Goal: Browse casually: Explore the website without a specific task or goal

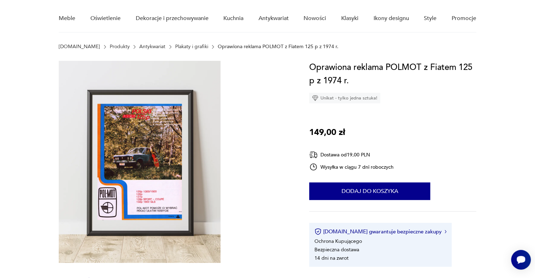
scroll to position [82, 0]
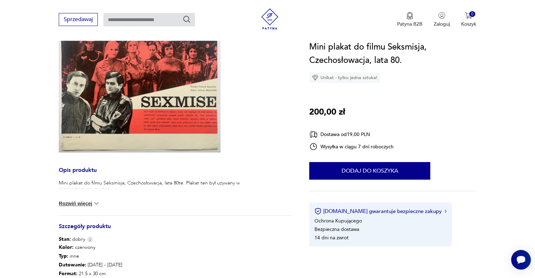
scroll to position [164, 0]
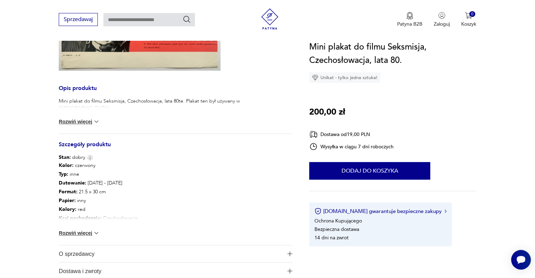
click at [90, 231] on button "Rozwiń więcej" at bounding box center [79, 233] width 41 height 7
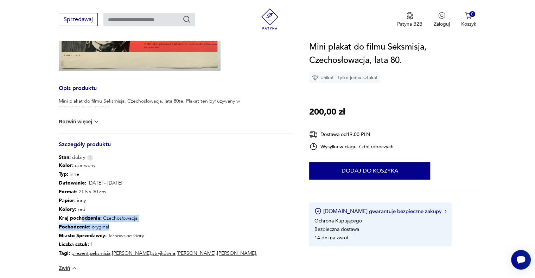
drag, startPoint x: 80, startPoint y: 216, endPoint x: 195, endPoint y: 223, distance: 114.8
click at [164, 224] on div "Kolor: czerwony Typ : inne Datowanie : 1984 - 1984 Format : 21.5 x 30 cm Papier…" at bounding box center [176, 209] width 234 height 97
drag, startPoint x: 200, startPoint y: 223, endPoint x: 204, endPoint y: 221, distance: 4.4
click at [201, 223] on p "Pochodzenie : oryginał" at bounding box center [176, 227] width 234 height 9
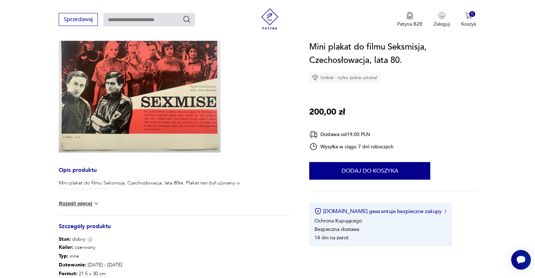
scroll to position [0, 0]
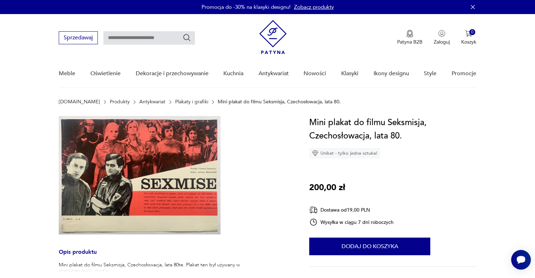
click at [122, 169] on img at bounding box center [140, 175] width 162 height 119
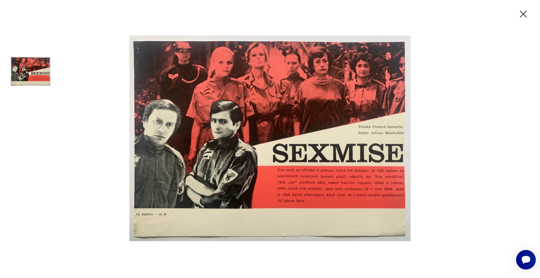
click at [523, 12] on icon "button" at bounding box center [523, 14] width 12 height 12
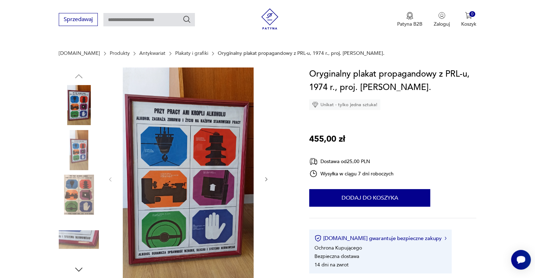
scroll to position [82, 0]
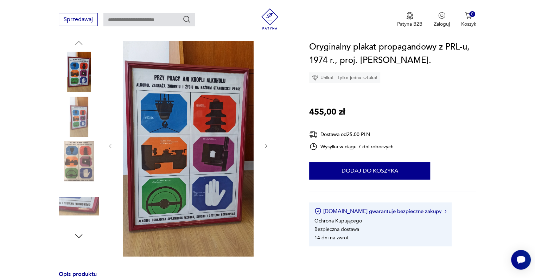
click at [77, 110] on img at bounding box center [79, 117] width 40 height 40
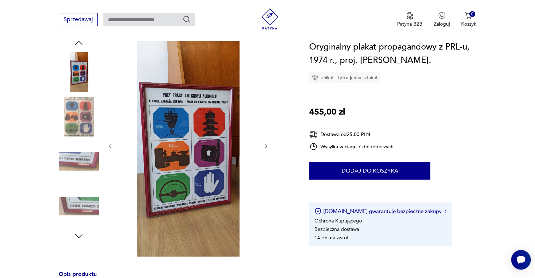
click at [78, 144] on img at bounding box center [79, 161] width 40 height 40
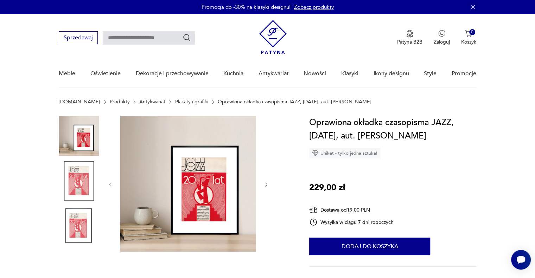
scroll to position [82, 0]
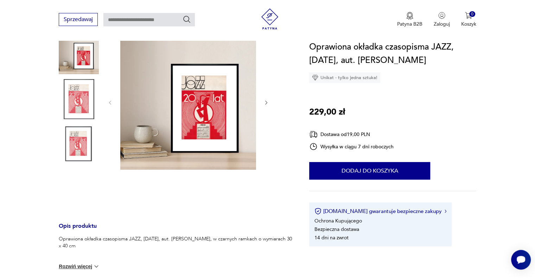
click at [203, 94] on img at bounding box center [188, 102] width 136 height 136
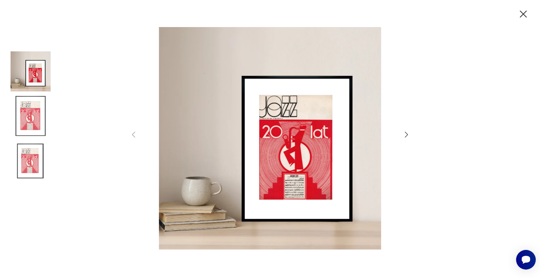
click at [347, 152] on img at bounding box center [270, 138] width 250 height 223
click at [37, 119] on img at bounding box center [31, 116] width 40 height 40
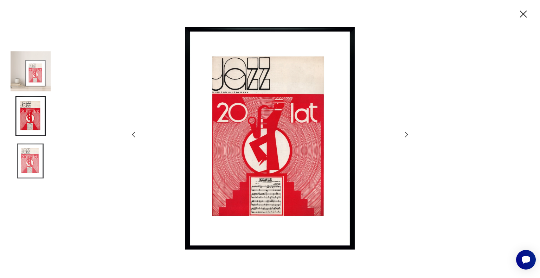
click at [27, 153] on img at bounding box center [31, 161] width 40 height 40
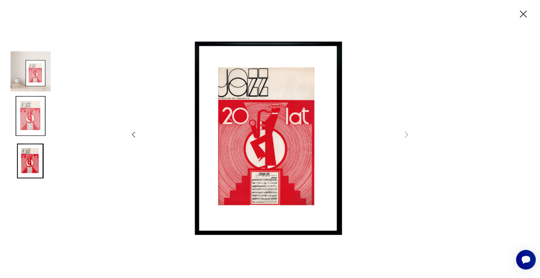
click at [522, 9] on icon "button" at bounding box center [523, 14] width 12 height 12
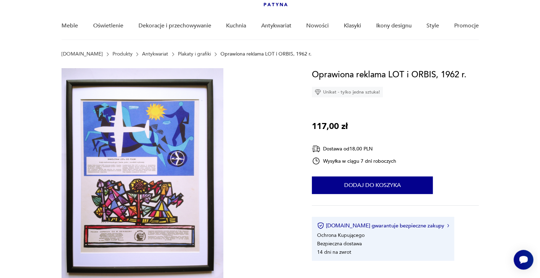
scroll to position [82, 0]
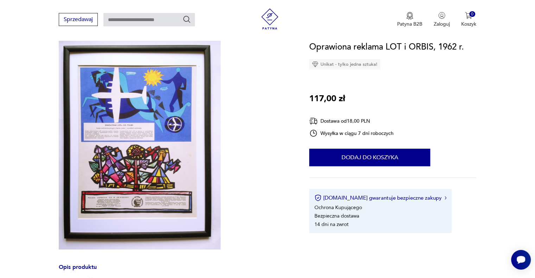
click at [160, 126] on img at bounding box center [140, 142] width 162 height 216
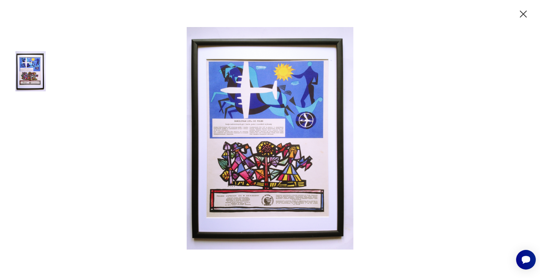
click at [274, 129] on img at bounding box center [269, 138] width 281 height 223
